Goal: Contribute content: Contribute content

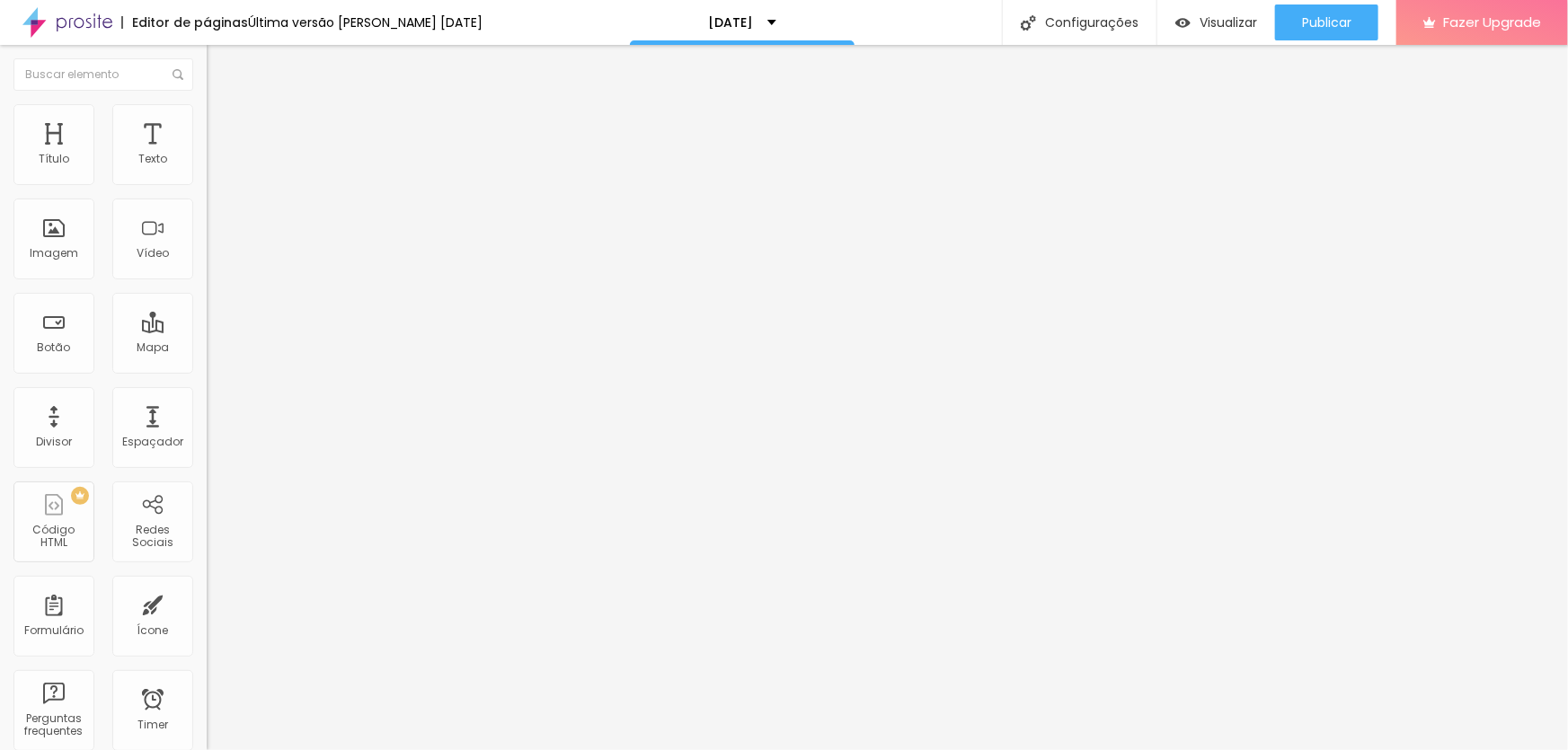
click at [207, 122] on li "Avançado" at bounding box center [310, 130] width 207 height 18
click at [223, 106] on span "Conteúdo" at bounding box center [251, 99] width 56 height 15
click at [207, 114] on img at bounding box center [215, 112] width 16 height 16
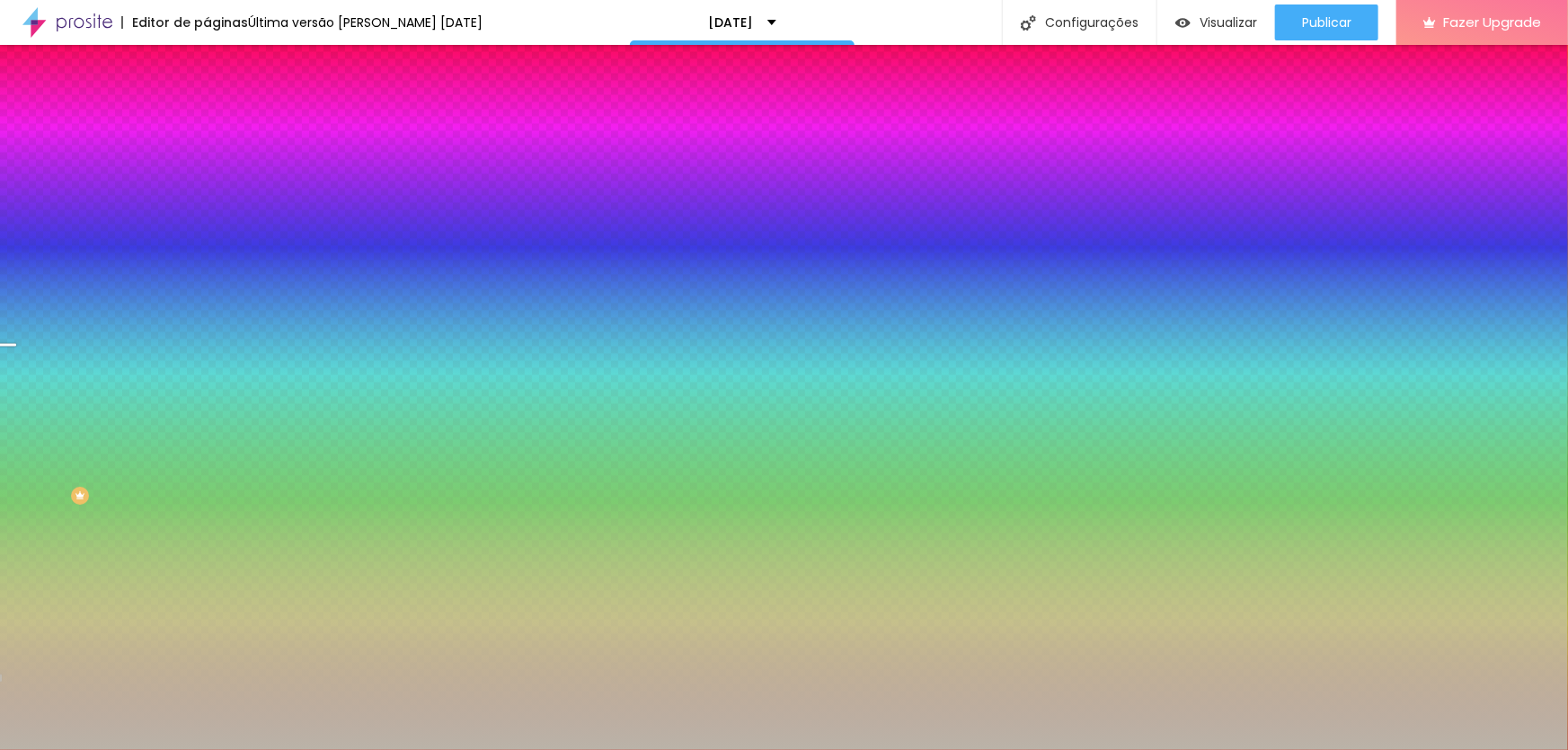
click at [207, 165] on span "Trocar imagem" at bounding box center [255, 158] width 98 height 15
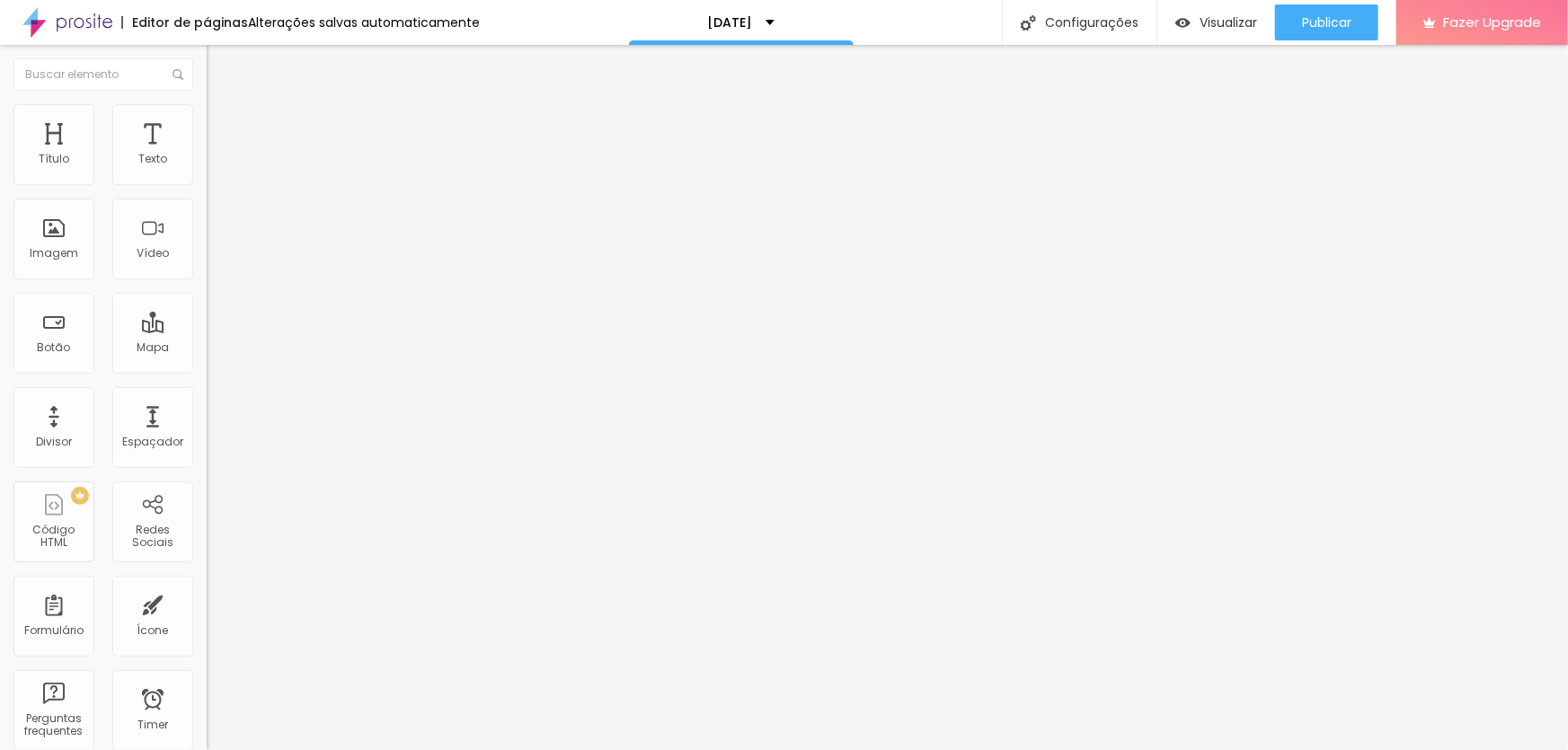
click at [207, 155] on span "Trocar imagem" at bounding box center [255, 147] width 98 height 15
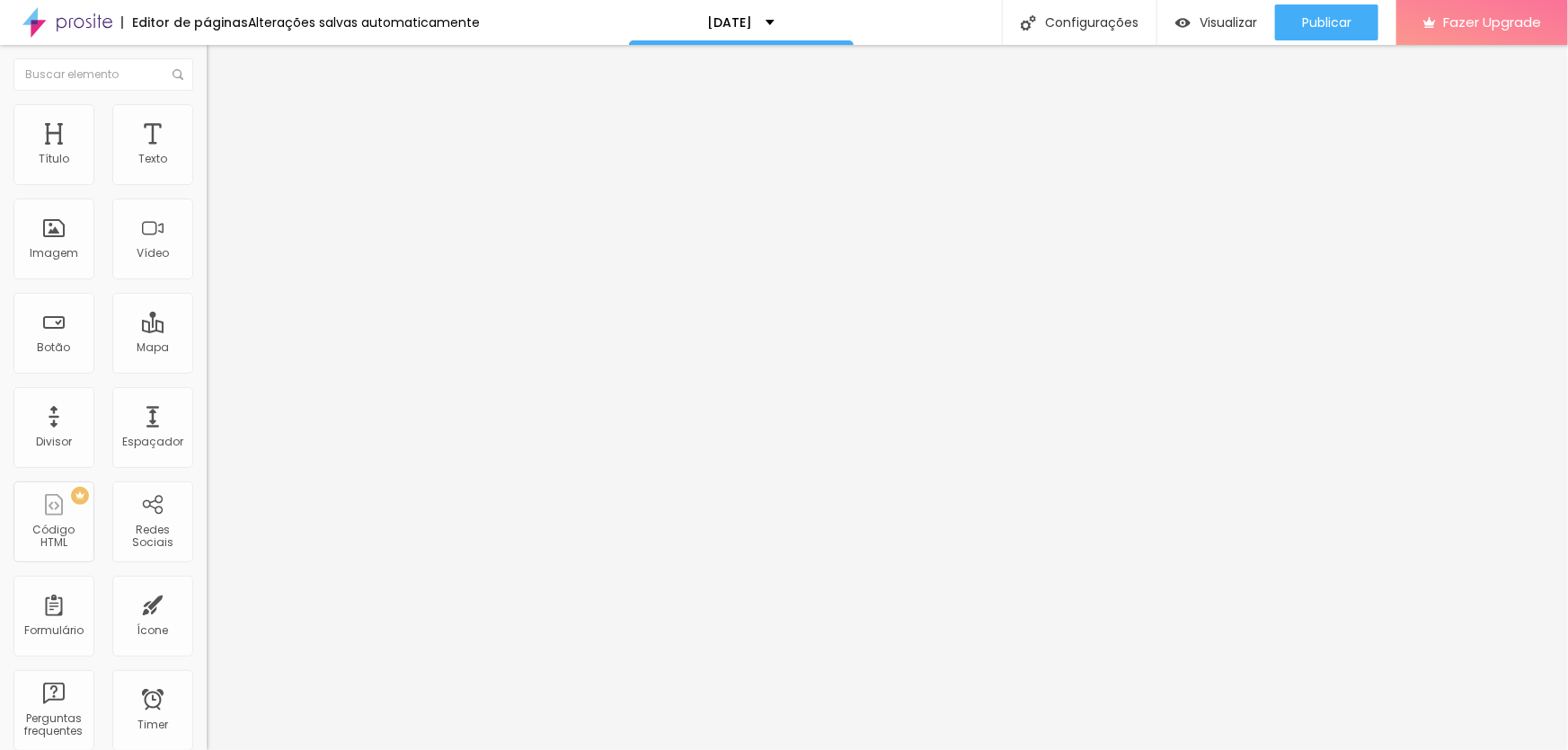
click at [207, 155] on span "Trocar imagem" at bounding box center [255, 147] width 98 height 15
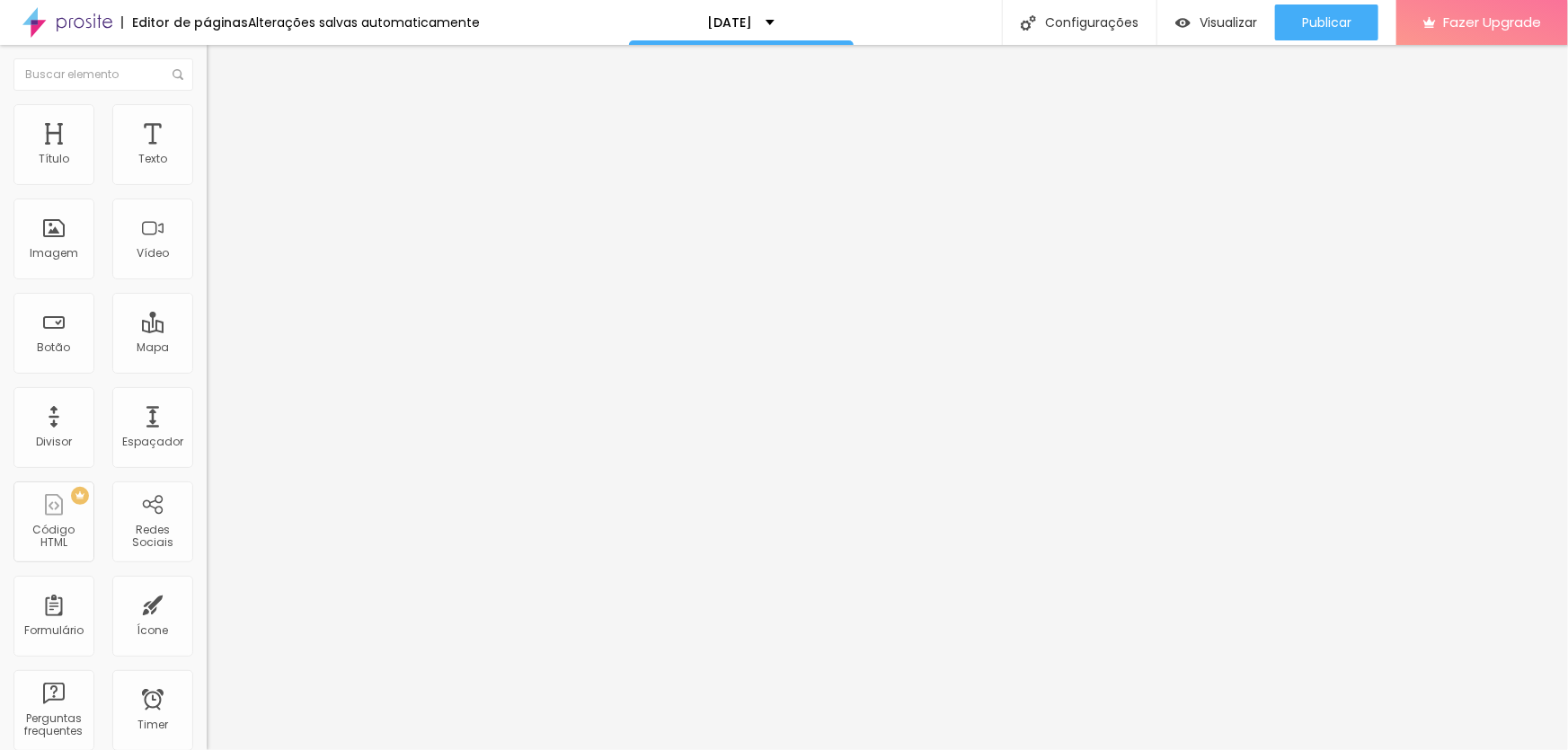
click at [207, 155] on span "Trocar imagem" at bounding box center [255, 147] width 98 height 15
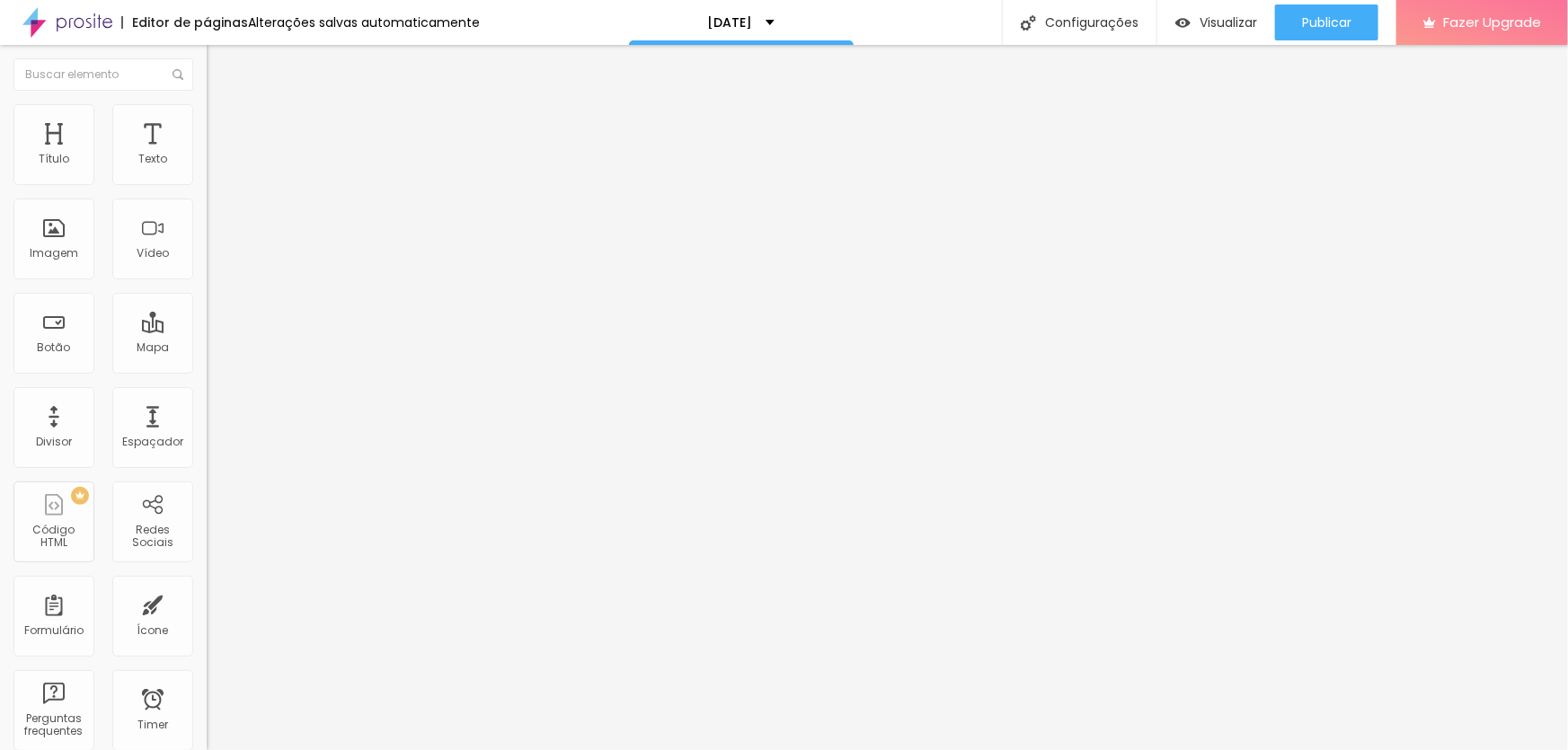
click at [207, 155] on span "Trocar imagem" at bounding box center [255, 147] width 98 height 15
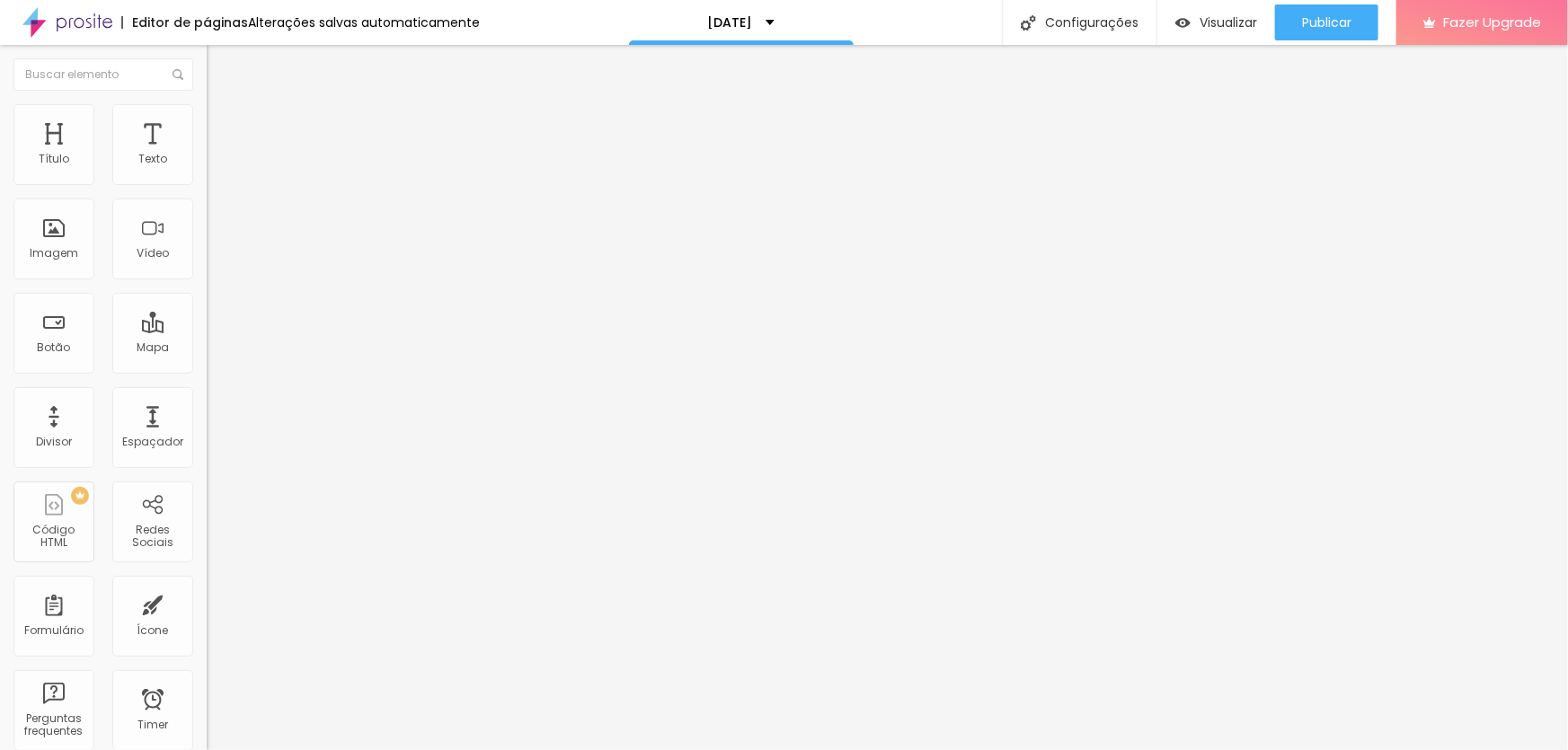
click at [207, 155] on span "Trocar imagem" at bounding box center [255, 147] width 98 height 15
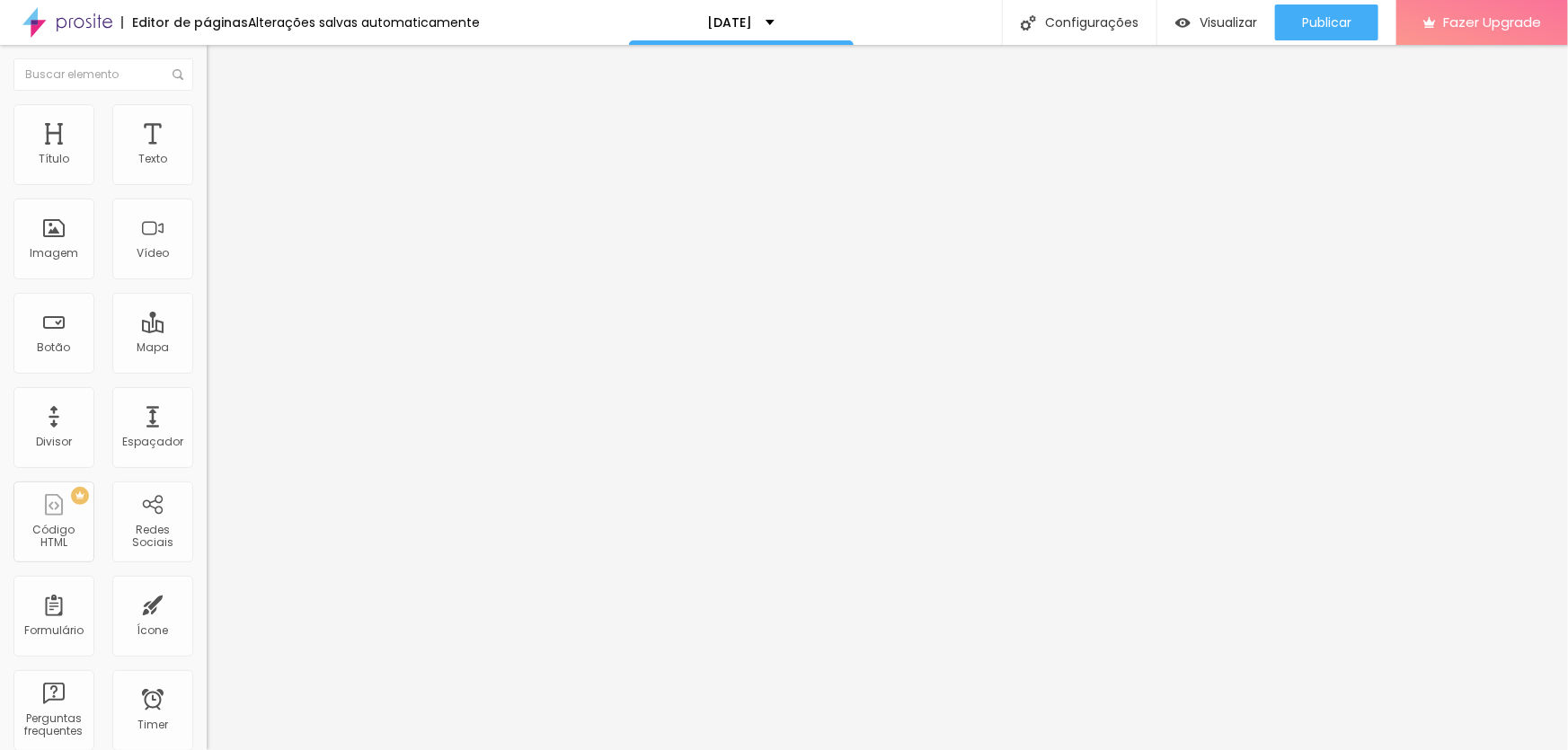
drag, startPoint x: 555, startPoint y: 266, endPoint x: 582, endPoint y: 286, distance: 33.6
click at [207, 151] on img at bounding box center [212, 145] width 11 height 11
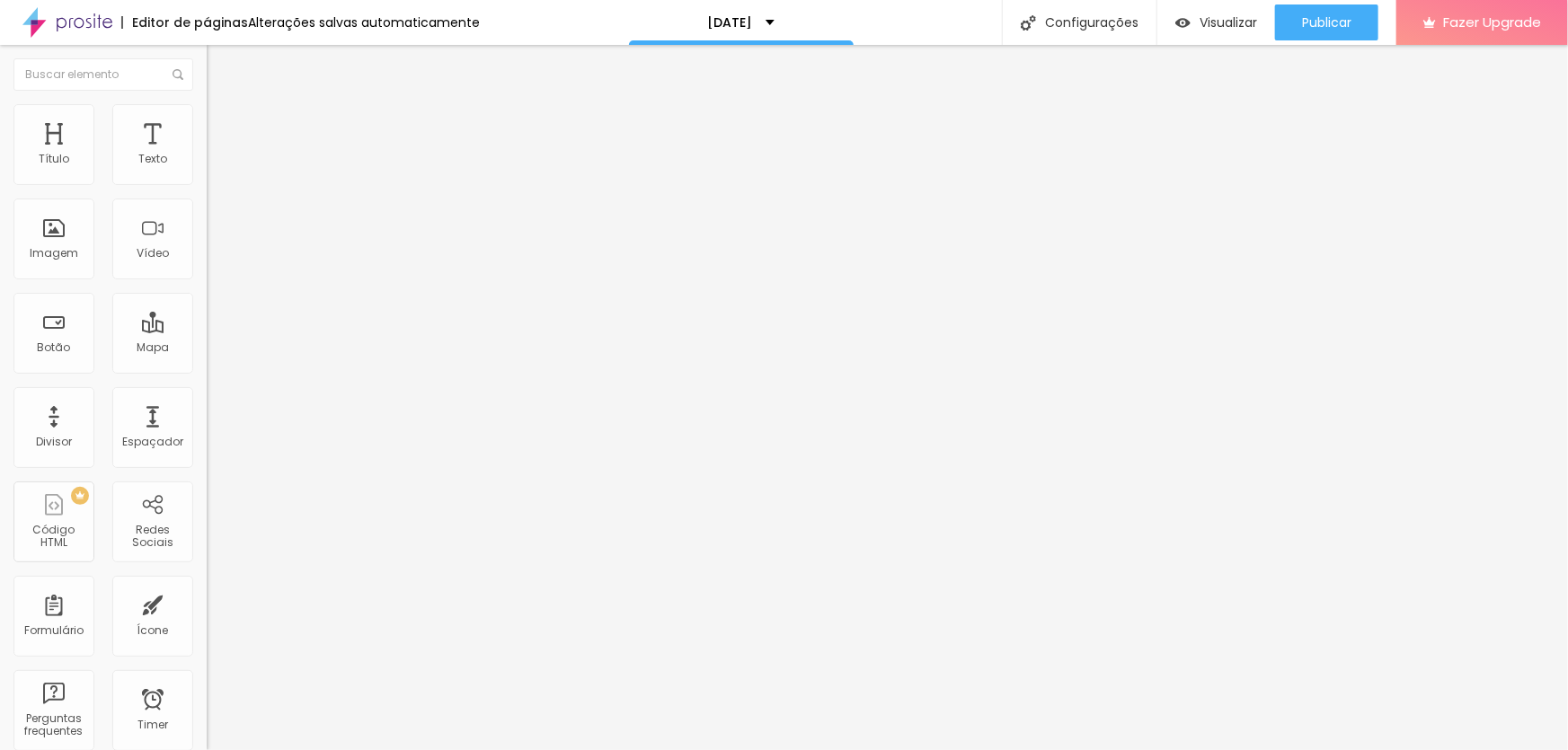
click at [207, 155] on span "Trocar imagem" at bounding box center [255, 147] width 98 height 15
click at [207, 153] on div "Trocar imagem" at bounding box center [310, 146] width 207 height 13
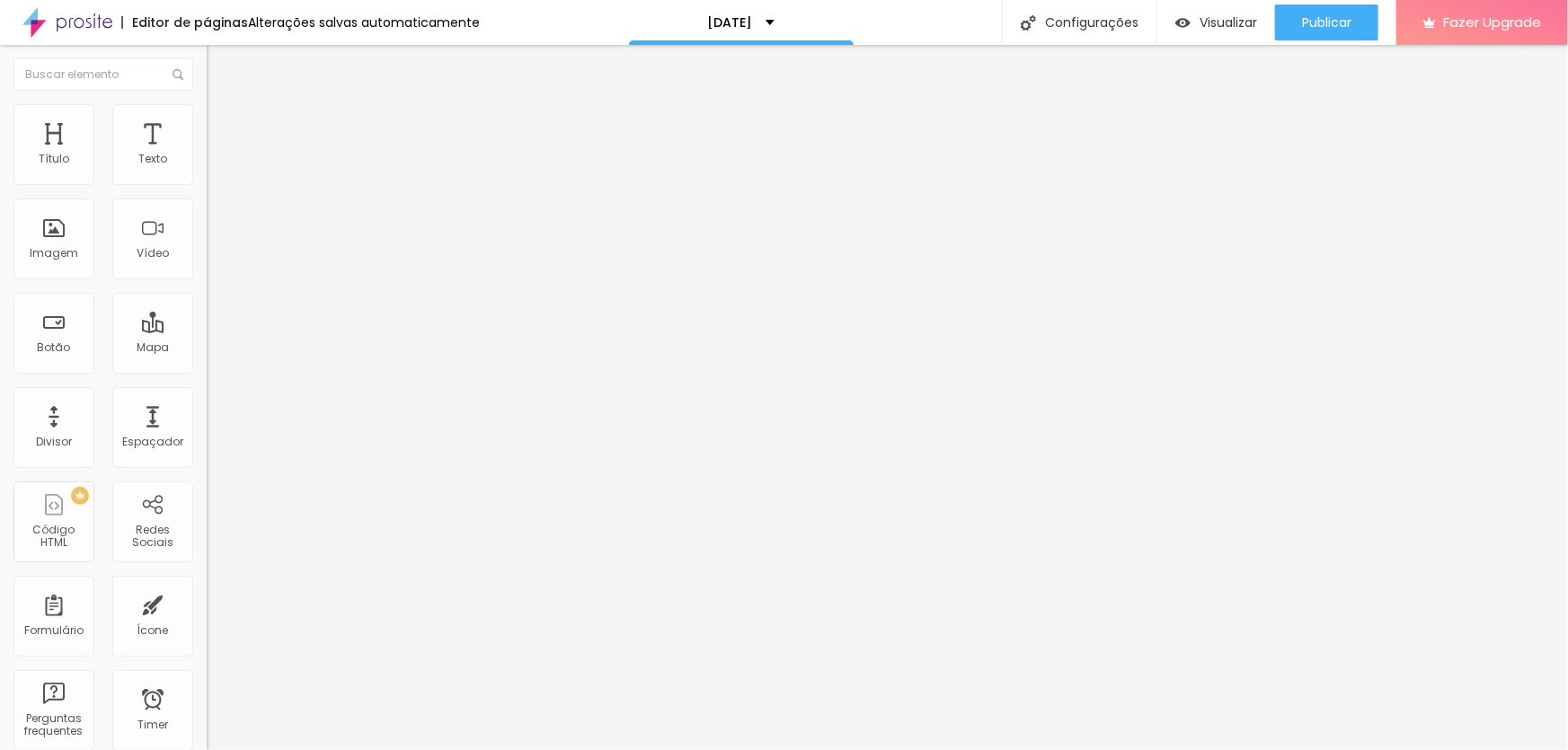
click at [207, 155] on span "Trocar imagem" at bounding box center [255, 147] width 98 height 15
drag, startPoint x: 1357, startPoint y: 203, endPoint x: 1363, endPoint y: 160, distance: 43.4
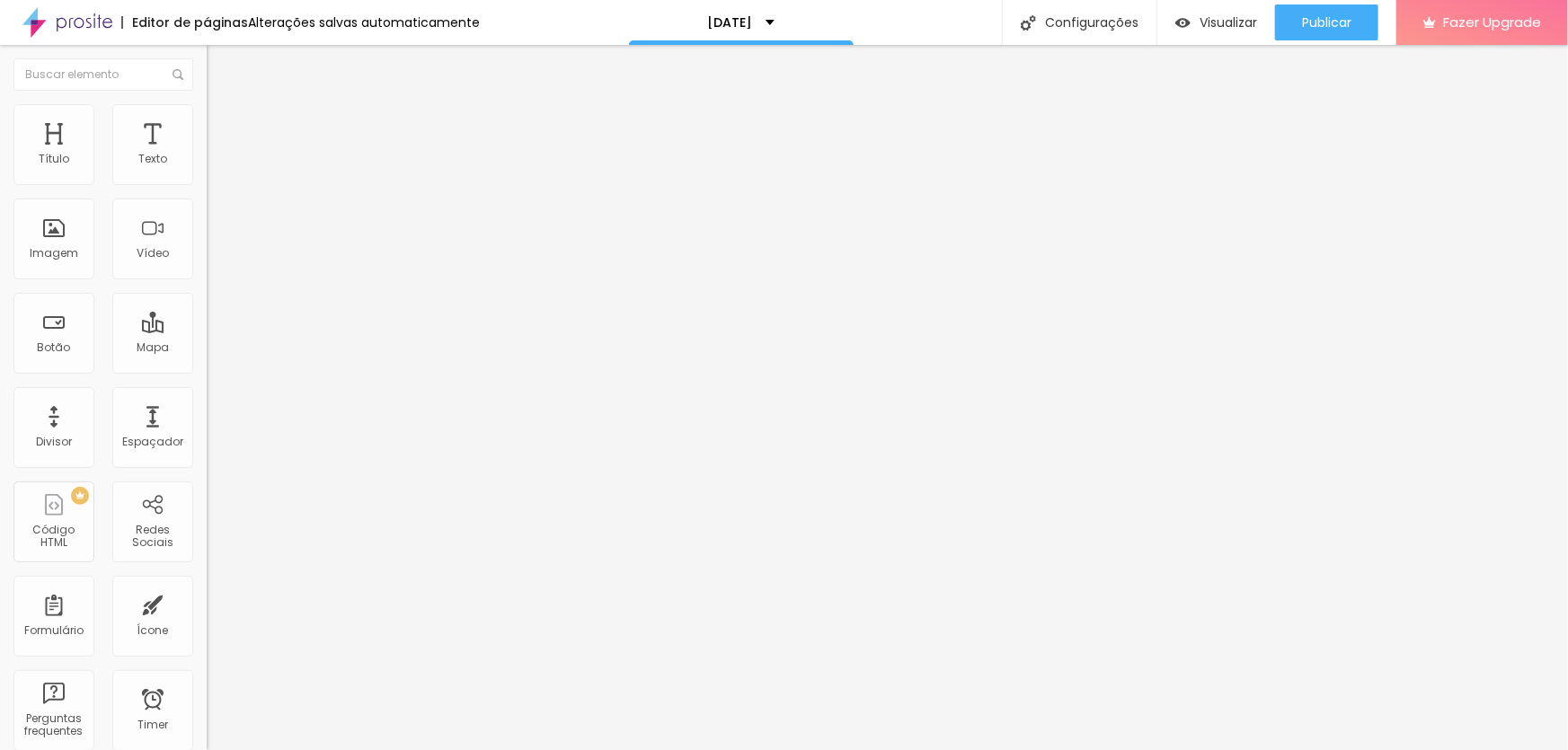
click at [1312, 23] on span "Publicar" at bounding box center [1326, 22] width 49 height 14
